Goal: Find specific page/section: Find specific page/section

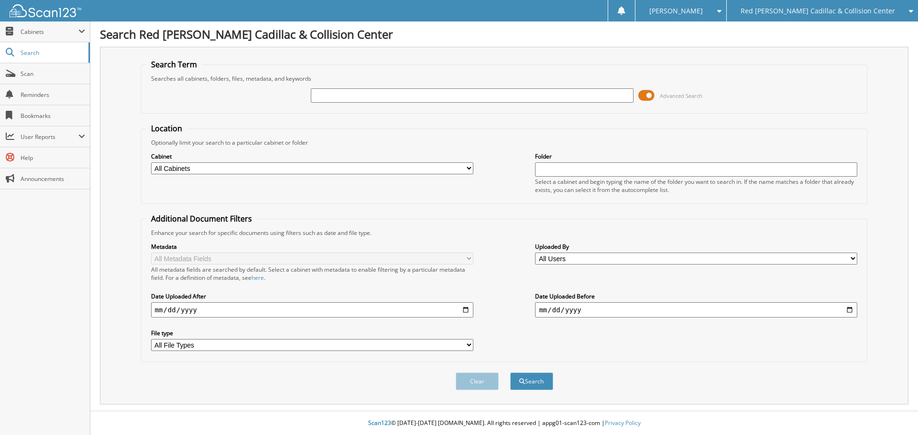
click at [371, 92] on input "text" at bounding box center [472, 95] width 322 height 14
type input "922295"
click at [510, 373] on button "Search" at bounding box center [531, 382] width 43 height 18
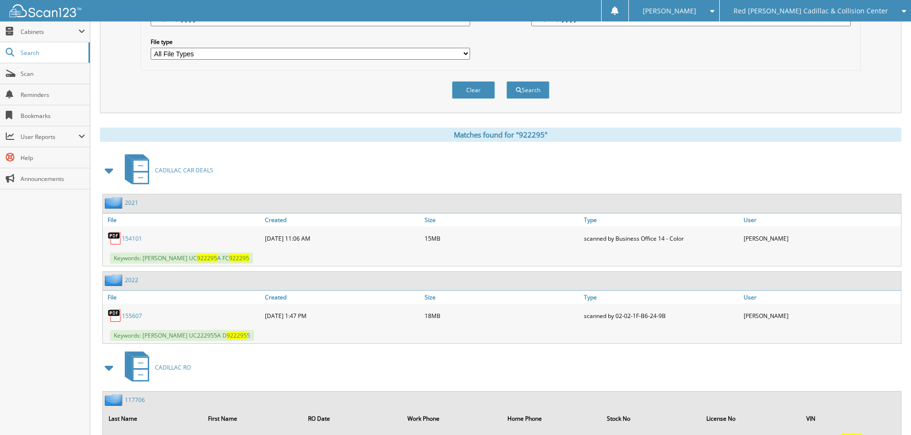
scroll to position [382, 0]
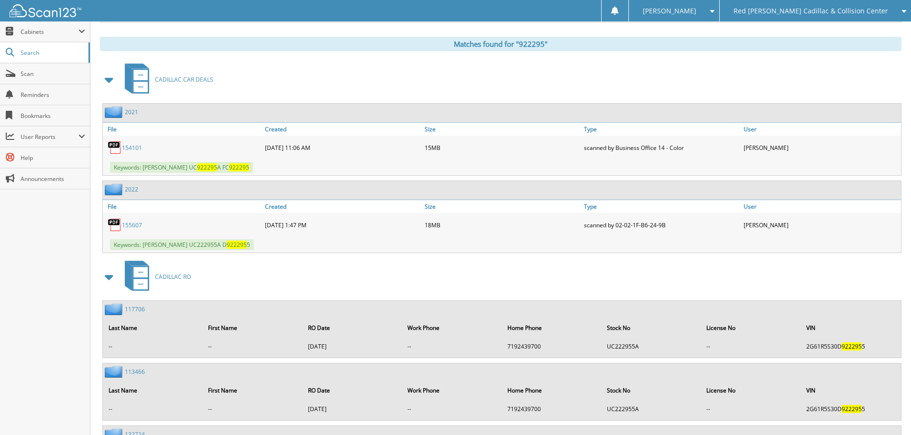
click at [138, 147] on link "154101" at bounding box center [132, 148] width 20 height 8
